Goal: Information Seeking & Learning: Find specific fact

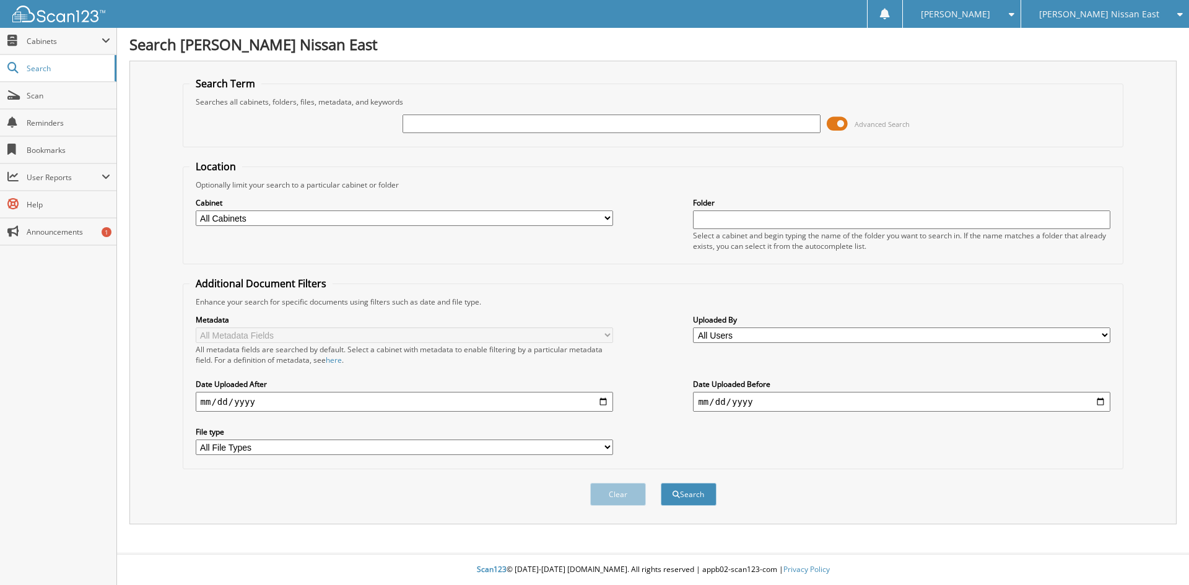
click at [482, 124] on input "text" at bounding box center [610, 124] width 417 height 19
type input "189793"
click at [661, 483] on button "Search" at bounding box center [689, 494] width 56 height 23
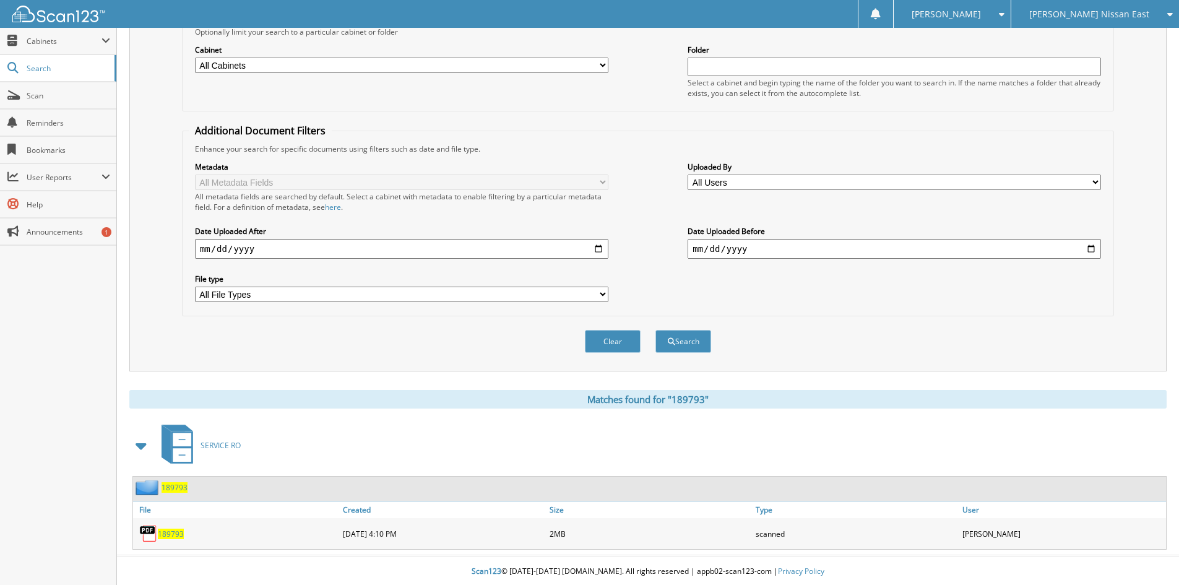
scroll to position [155, 0]
click at [168, 532] on span "189793" at bounding box center [171, 532] width 26 height 11
